Goal: Transaction & Acquisition: Purchase product/service

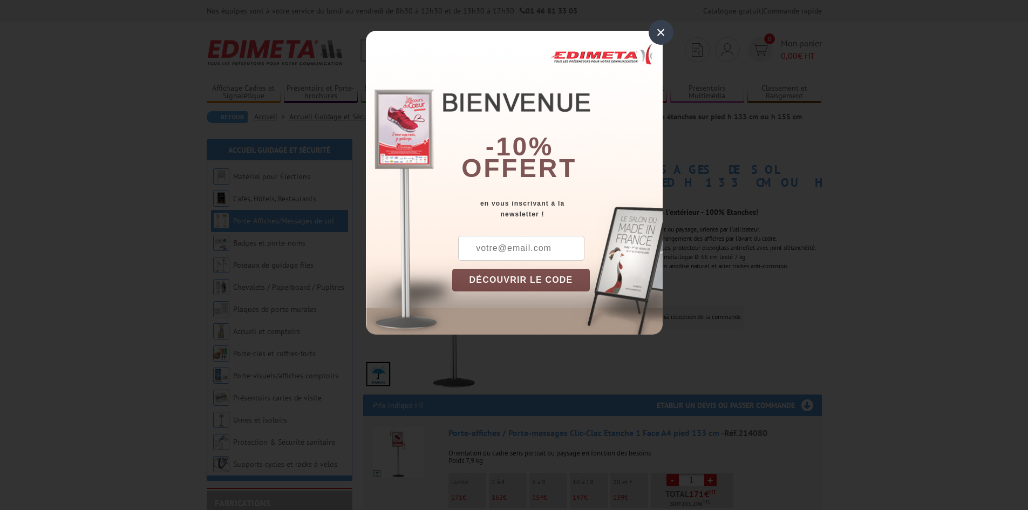
click at [659, 36] on div "×" at bounding box center [661, 32] width 25 height 25
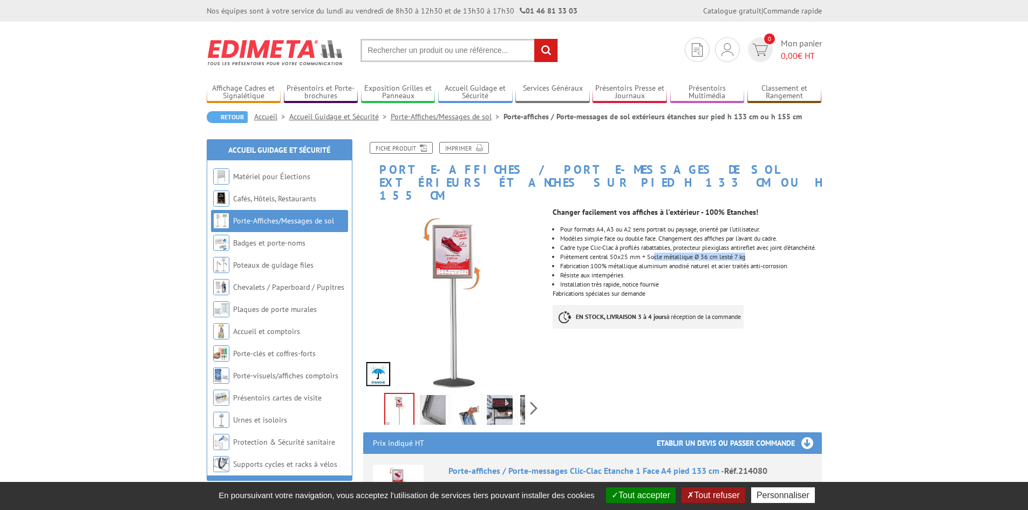
drag, startPoint x: 654, startPoint y: 250, endPoint x: 772, endPoint y: 250, distance: 118.2
click at [772, 254] on li "Piètement central 50x25 mm + Socle métallique Ø 36 cm lesté 7 kg" at bounding box center [690, 257] width 261 height 6
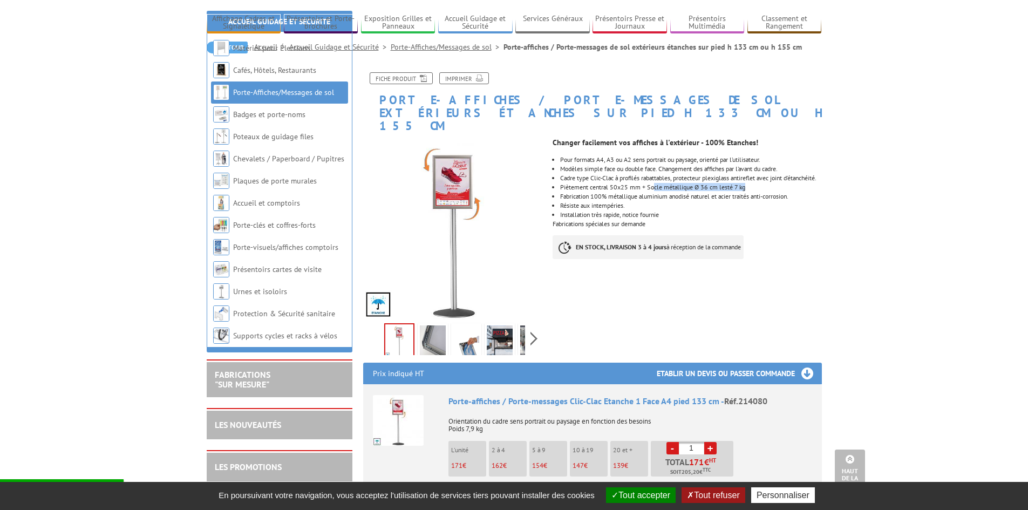
scroll to position [54, 0]
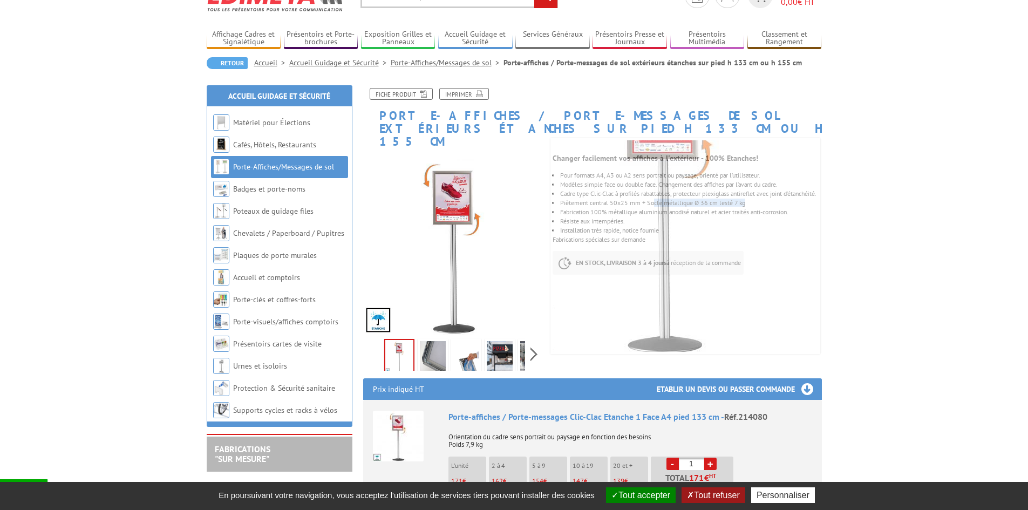
click at [440, 345] on img at bounding box center [433, 357] width 26 height 33
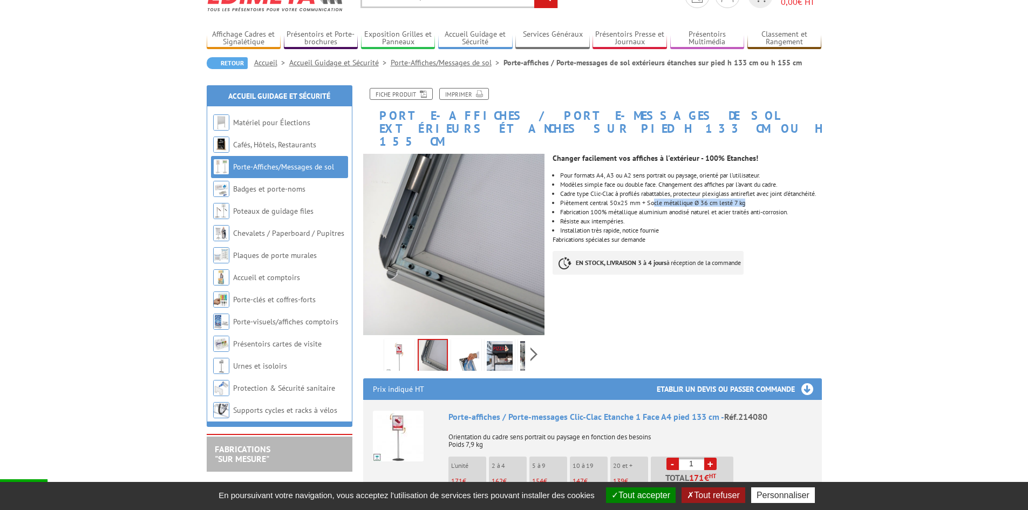
click at [464, 344] on img at bounding box center [466, 357] width 26 height 33
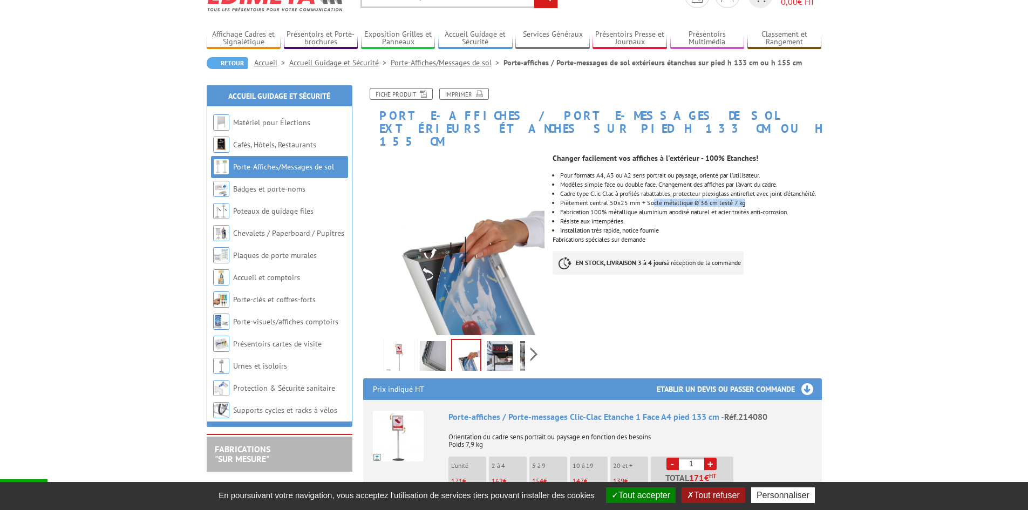
click at [480, 344] on link at bounding box center [466, 357] width 30 height 36
click at [493, 346] on img at bounding box center [500, 357] width 26 height 33
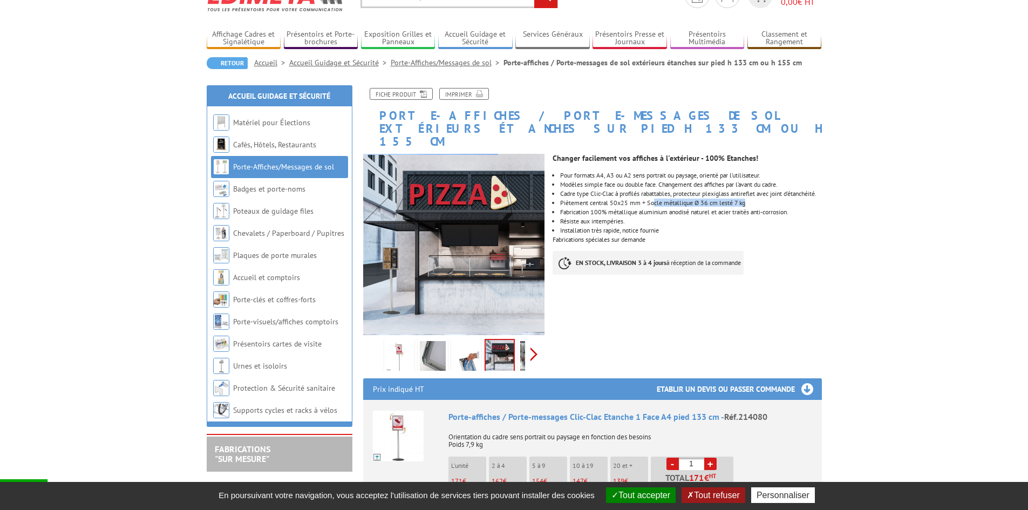
click at [531, 345] on div "Previous Next" at bounding box center [454, 354] width 182 height 38
click at [505, 345] on img at bounding box center [509, 357] width 26 height 33
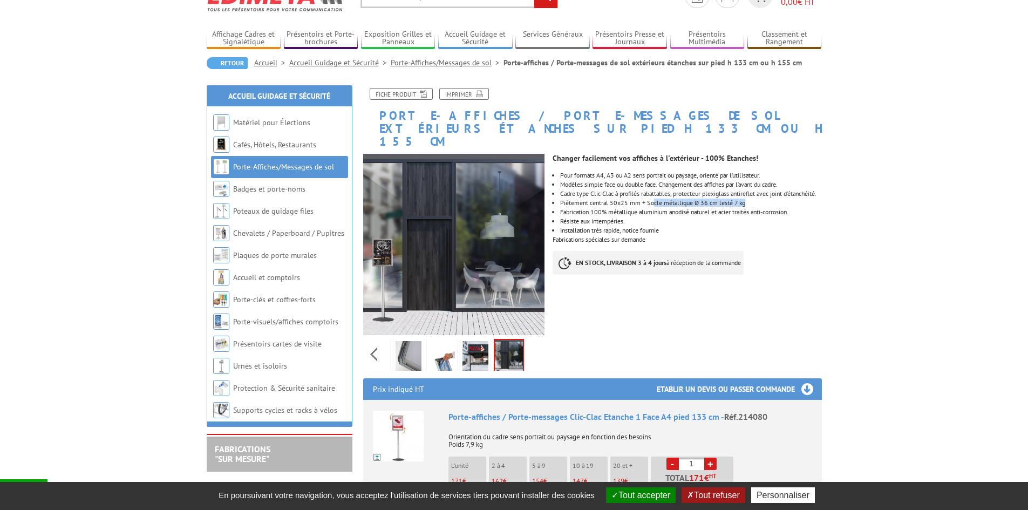
click at [385, 341] on img at bounding box center [375, 357] width 26 height 33
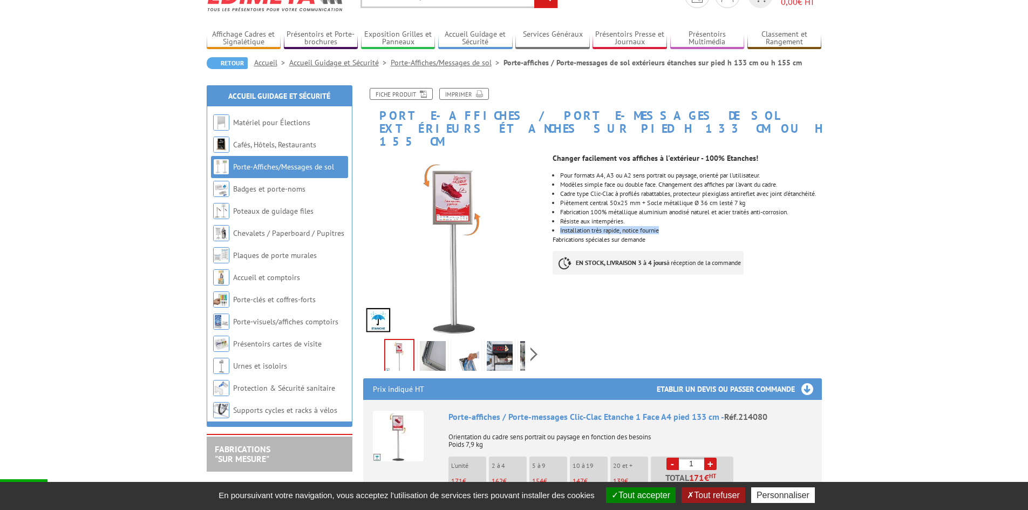
click at [678, 217] on ul "Pour formats A4, A3 ou A2 sens portrait ou paysage, orienté par l’utilisateur. …" at bounding box center [687, 203] width 269 height 62
click at [667, 209] on li "Fabrication 100% métallique aluminium anodisé naturel et acier traités anti-cor…" at bounding box center [690, 212] width 261 height 6
click at [664, 200] on li "Piètement central 50x25 mm + Socle métallique Ø 36 cm lesté 7 kg" at bounding box center [690, 203] width 261 height 6
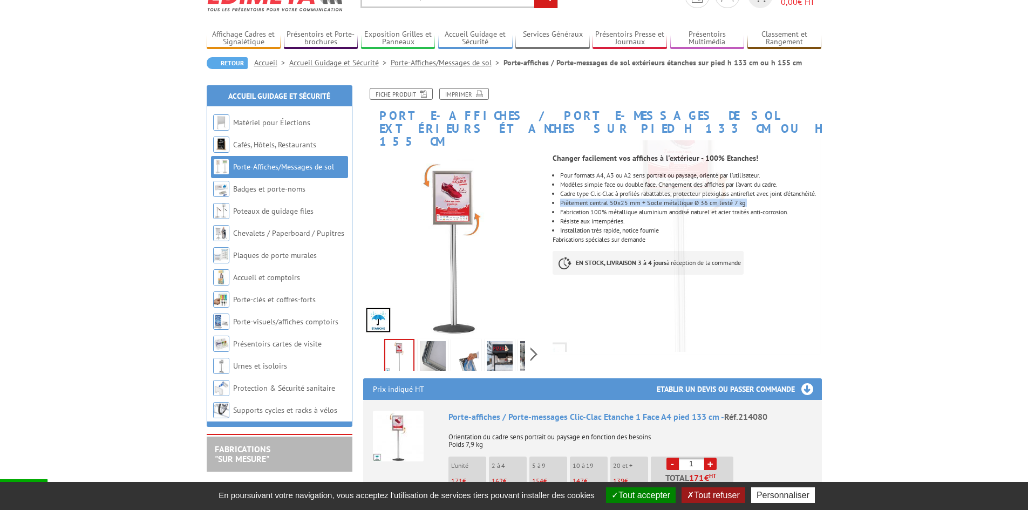
click at [431, 344] on img at bounding box center [433, 357] width 26 height 33
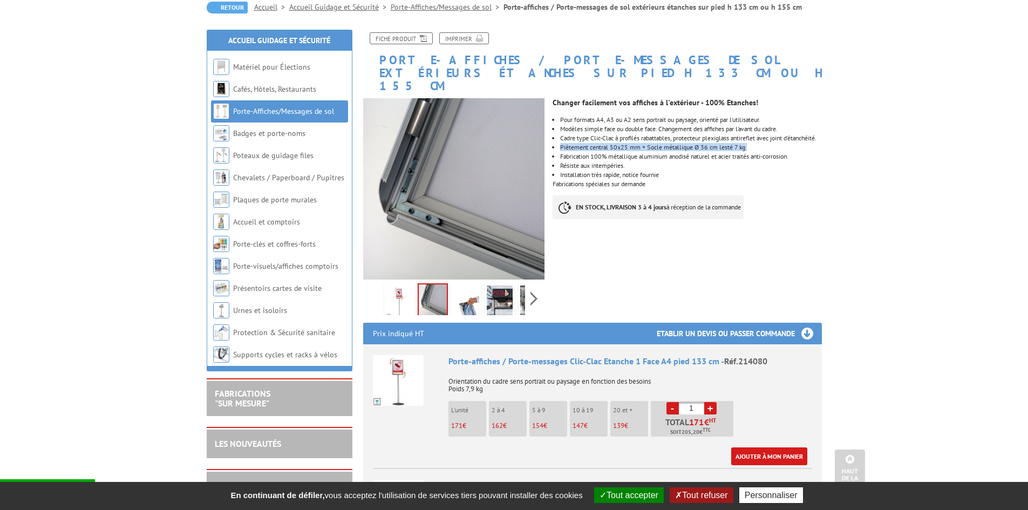
scroll to position [108, 0]
